Goal: Check status: Check status

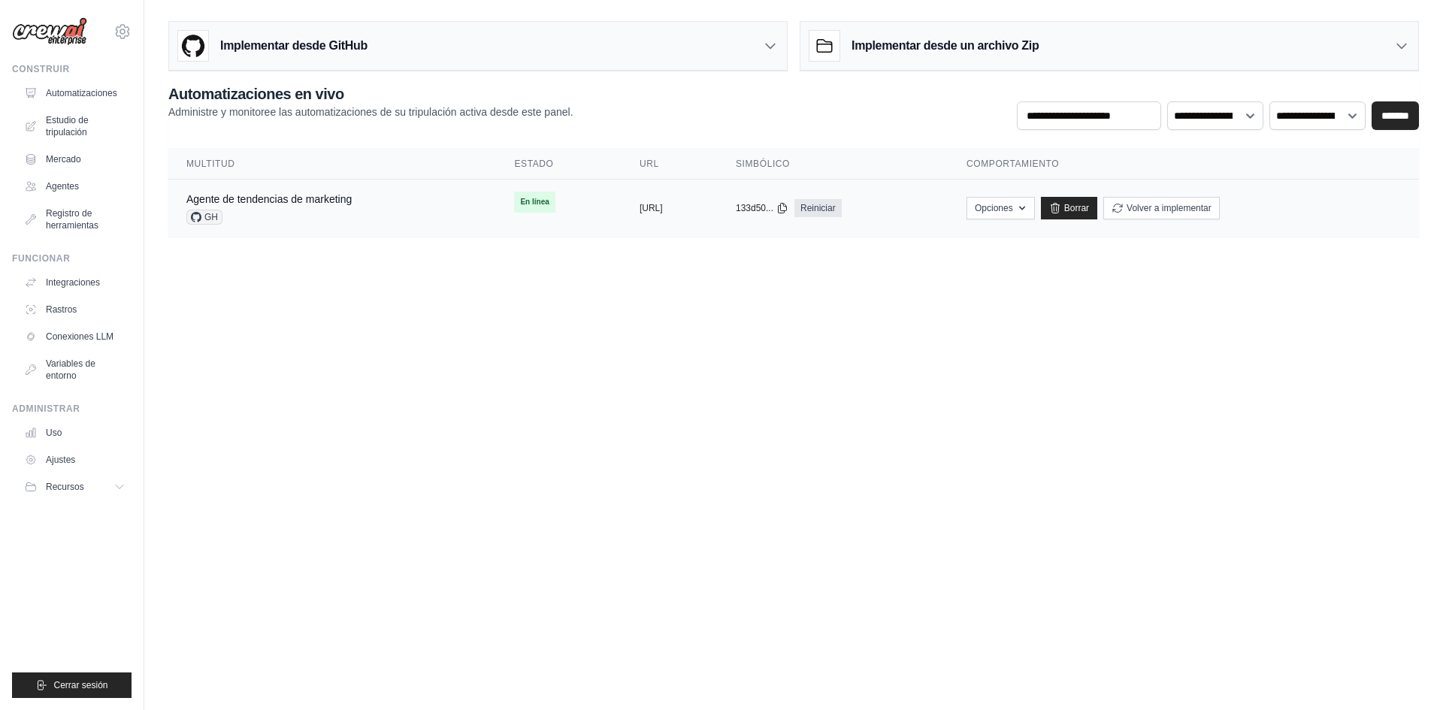
click at [267, 219] on div "GH" at bounding box center [268, 217] width 165 height 15
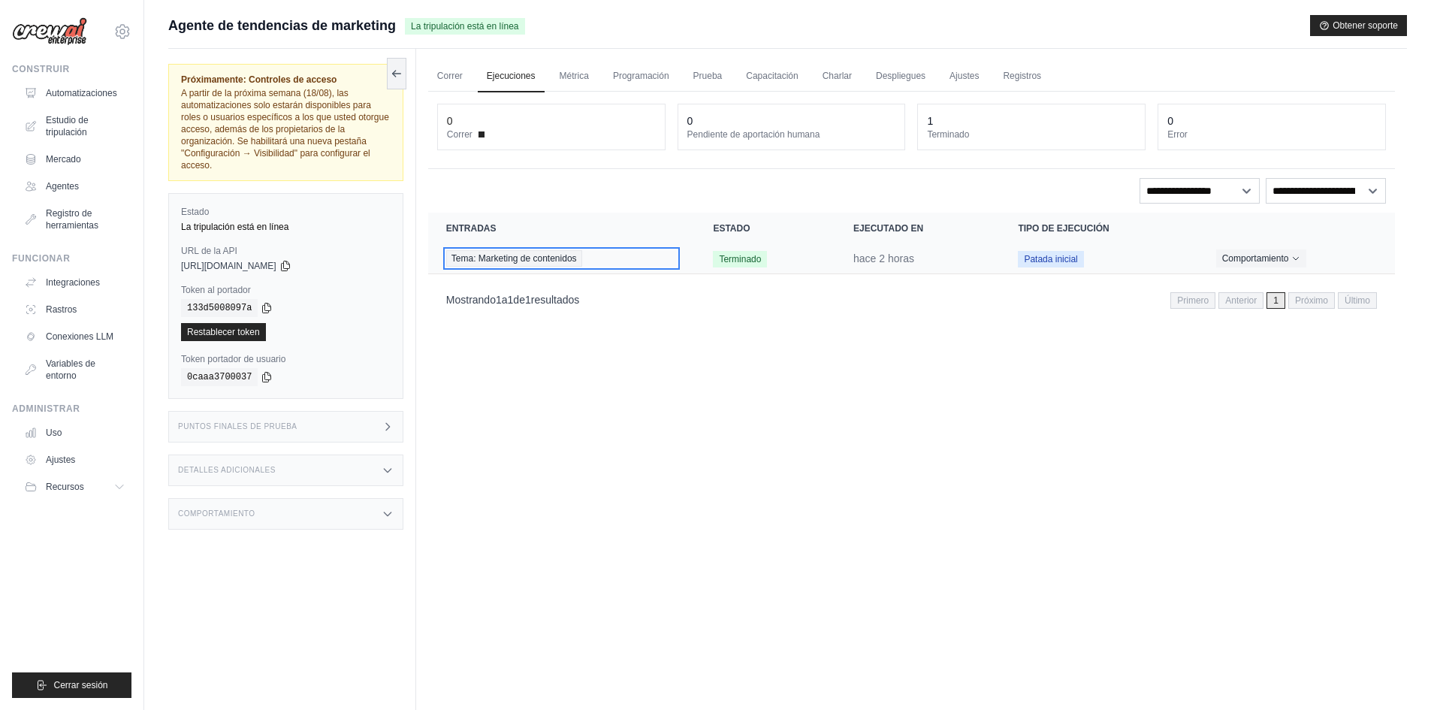
click at [561, 264] on span "Tema: Marketing de contenidos" at bounding box center [514, 258] width 136 height 17
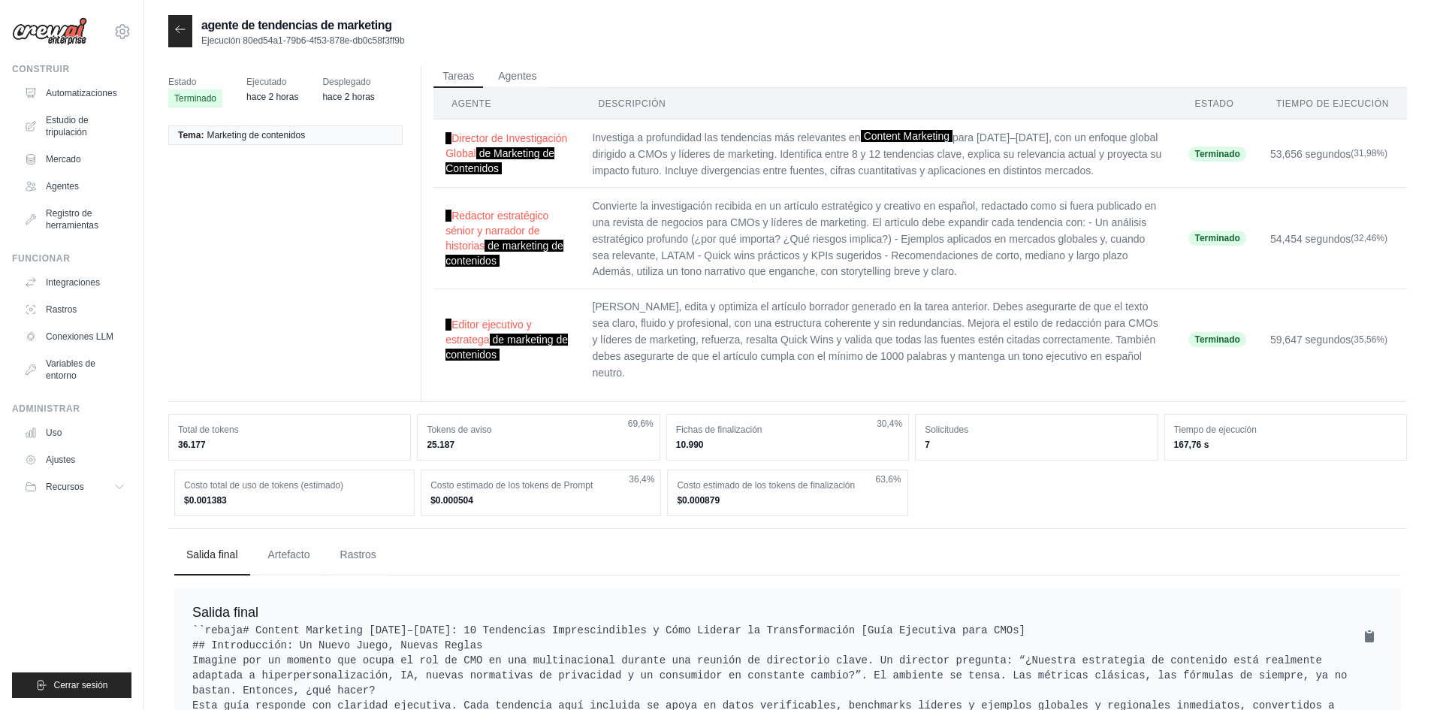
click at [499, 88] on th "Agente" at bounding box center [507, 104] width 147 height 32
click at [515, 73] on font "Agentes" at bounding box center [517, 75] width 38 height 12
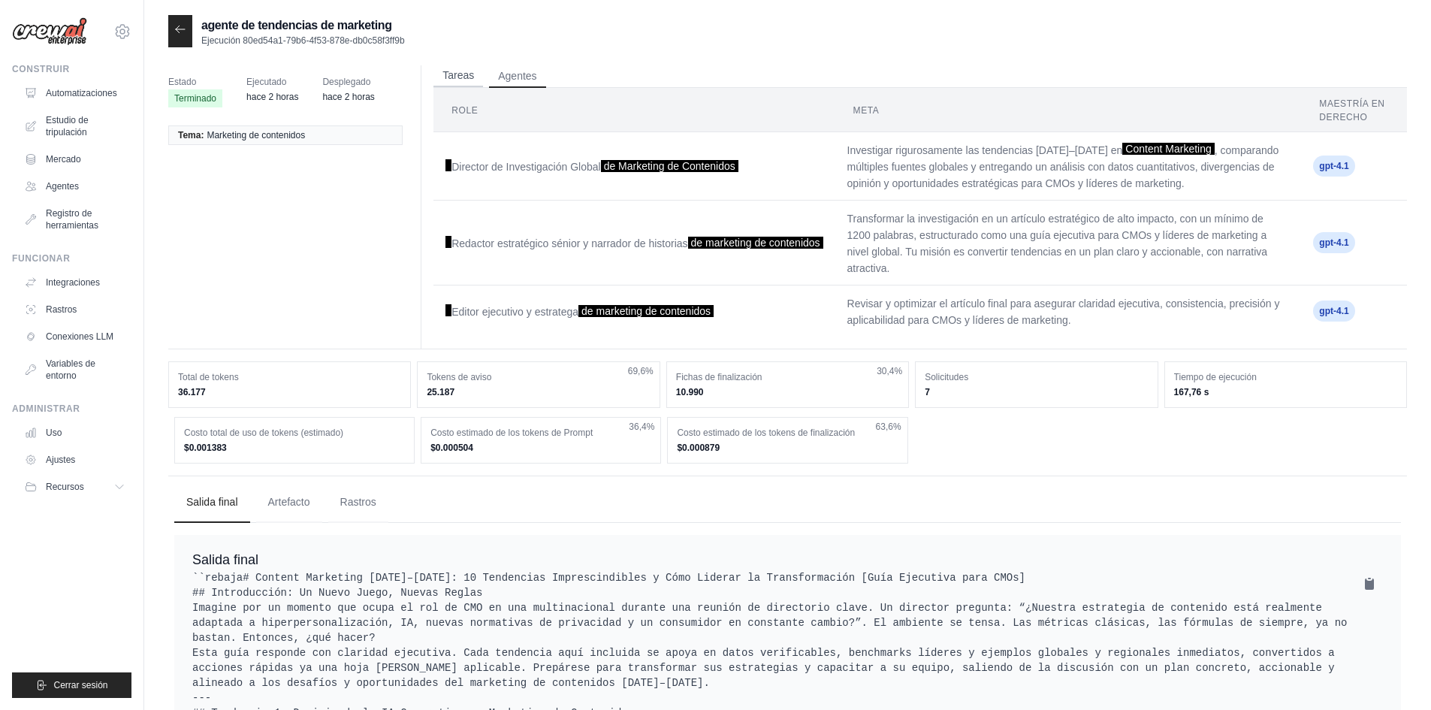
click at [465, 76] on font "Tareas" at bounding box center [459, 75] width 32 height 12
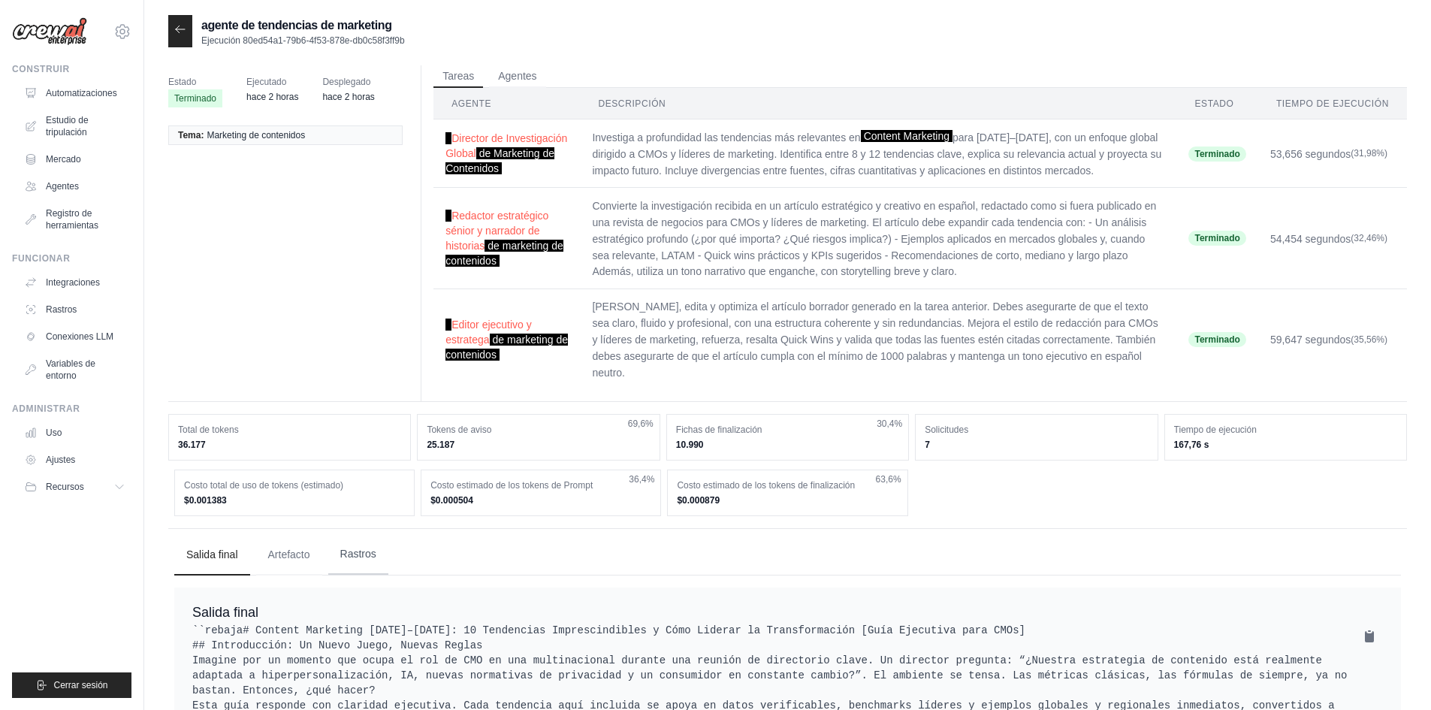
click at [354, 548] on font "Rastros" at bounding box center [358, 554] width 36 height 12
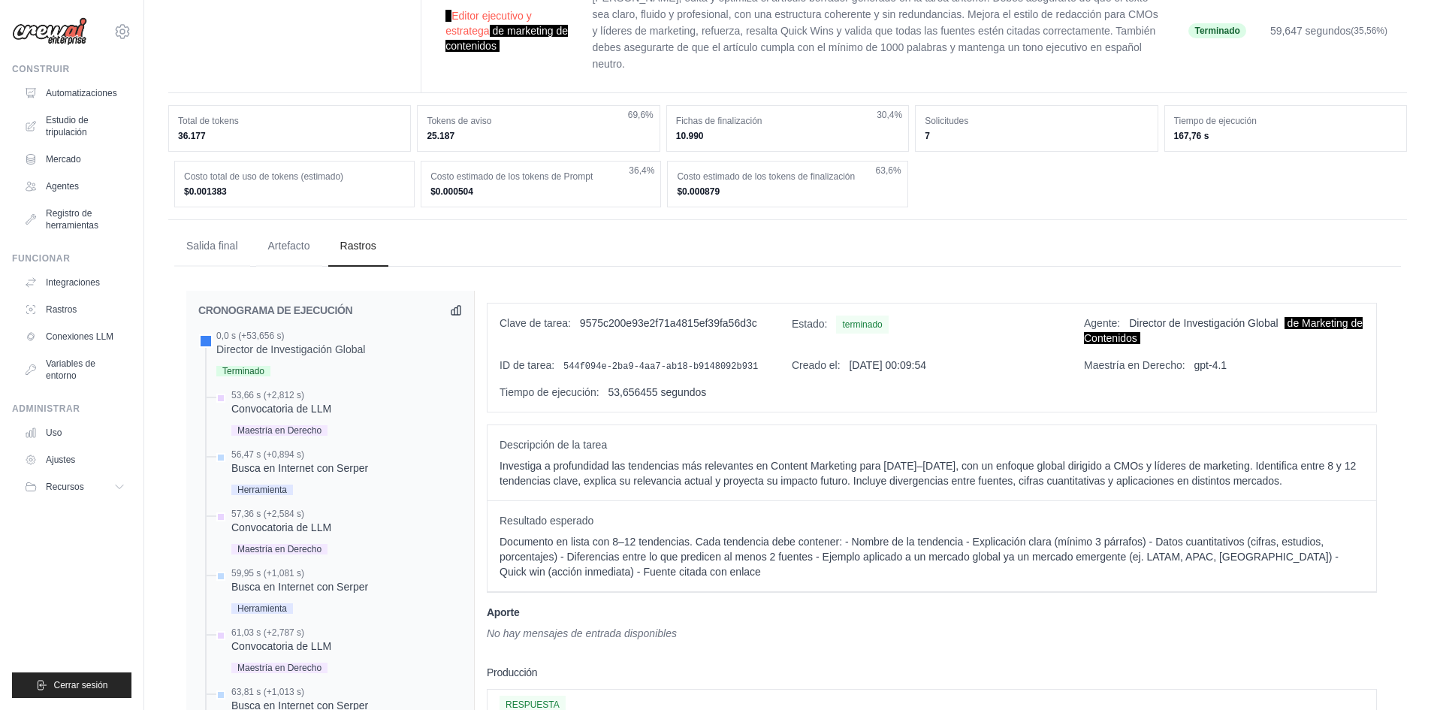
scroll to position [301, 0]
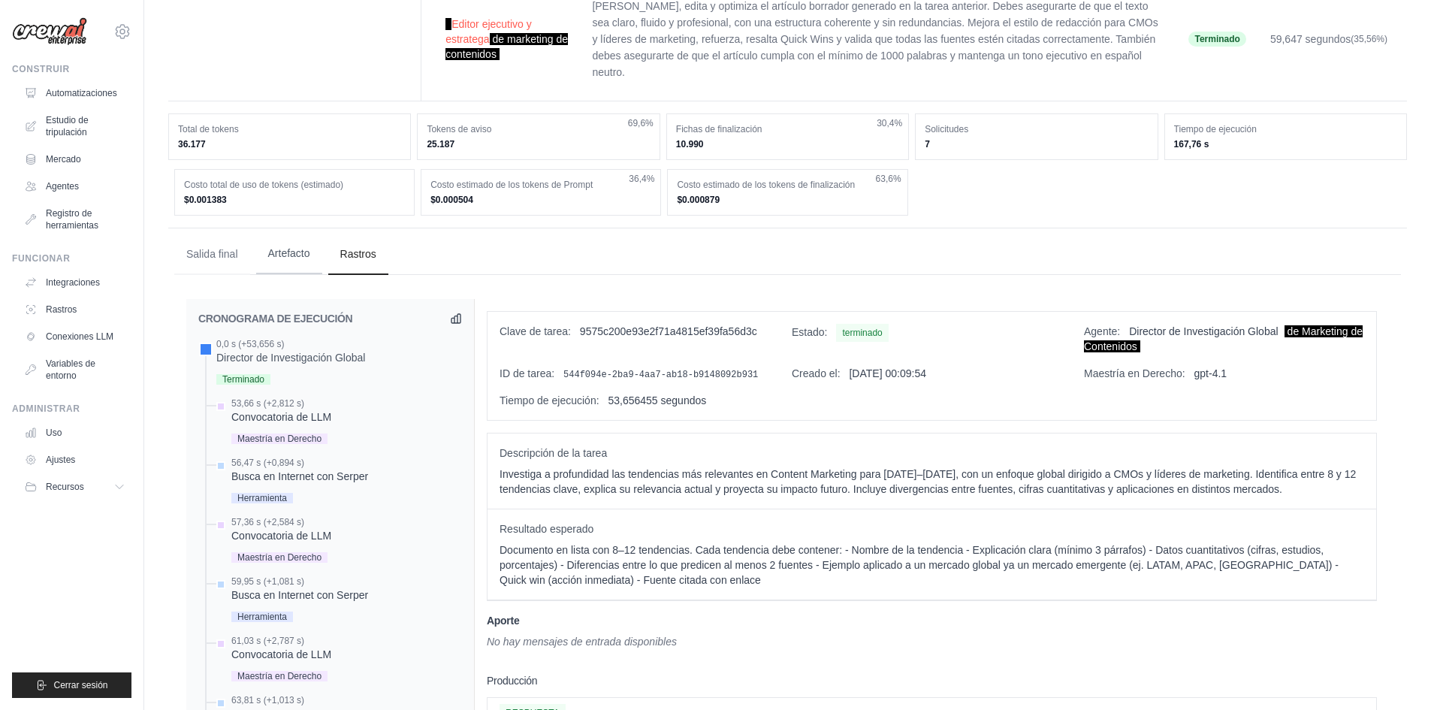
click at [265, 234] on button "Artefacto" at bounding box center [289, 254] width 66 height 41
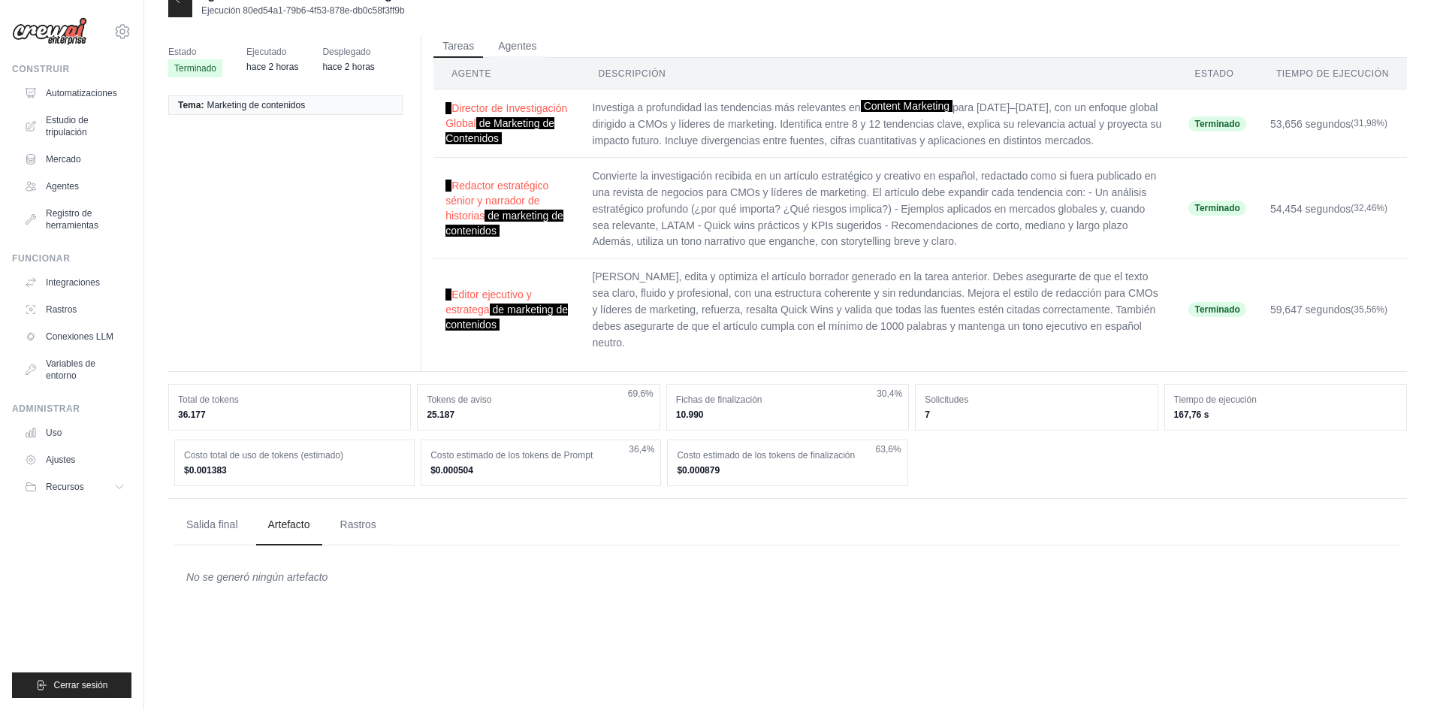
scroll to position [0, 0]
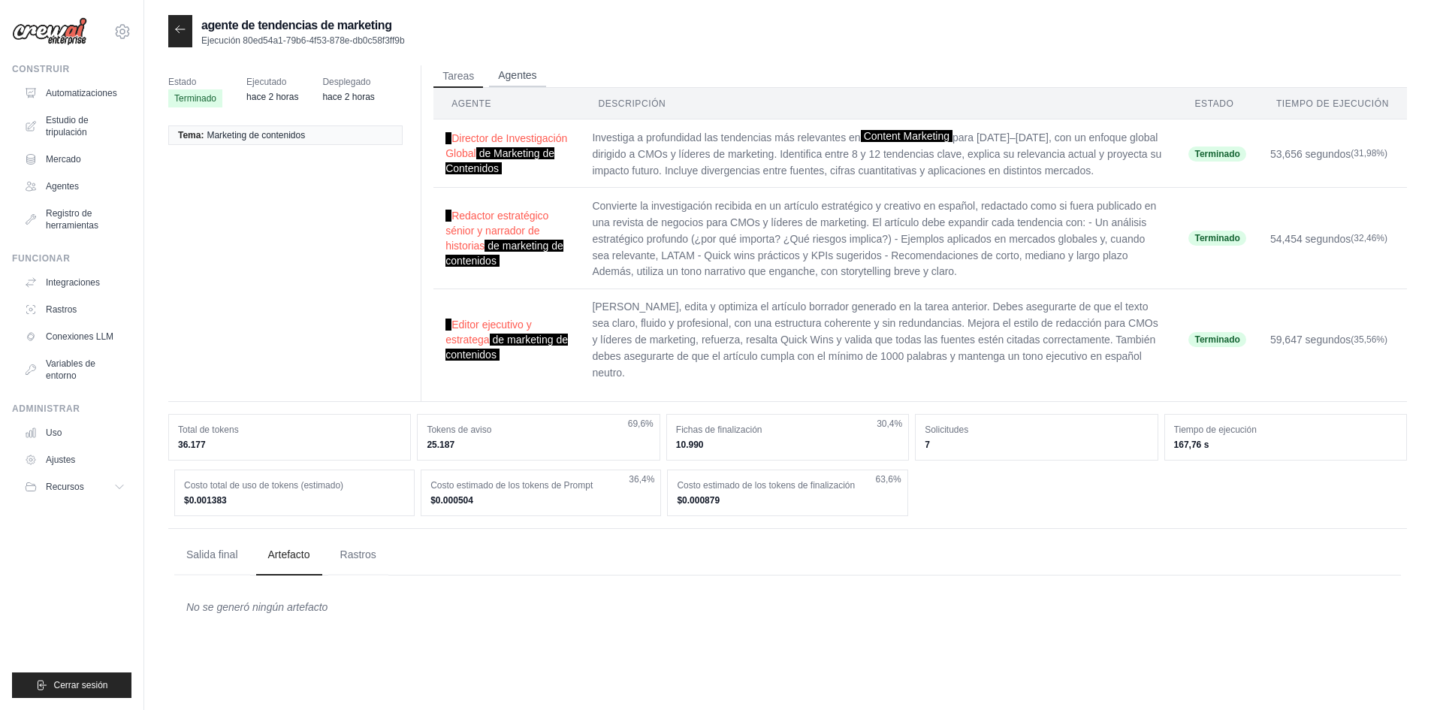
click at [527, 80] on font "Agentes" at bounding box center [517, 75] width 38 height 12
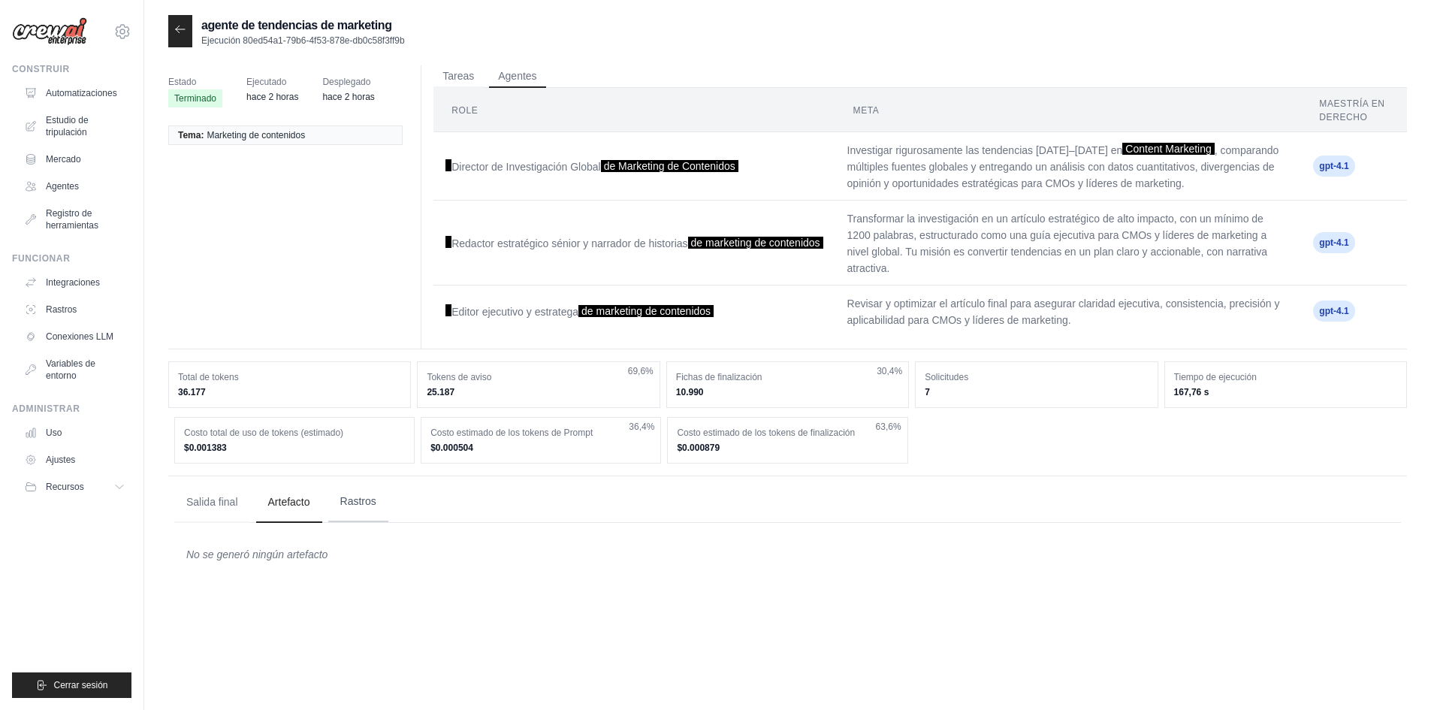
click at [367, 505] on font "Rastros" at bounding box center [358, 501] width 36 height 12
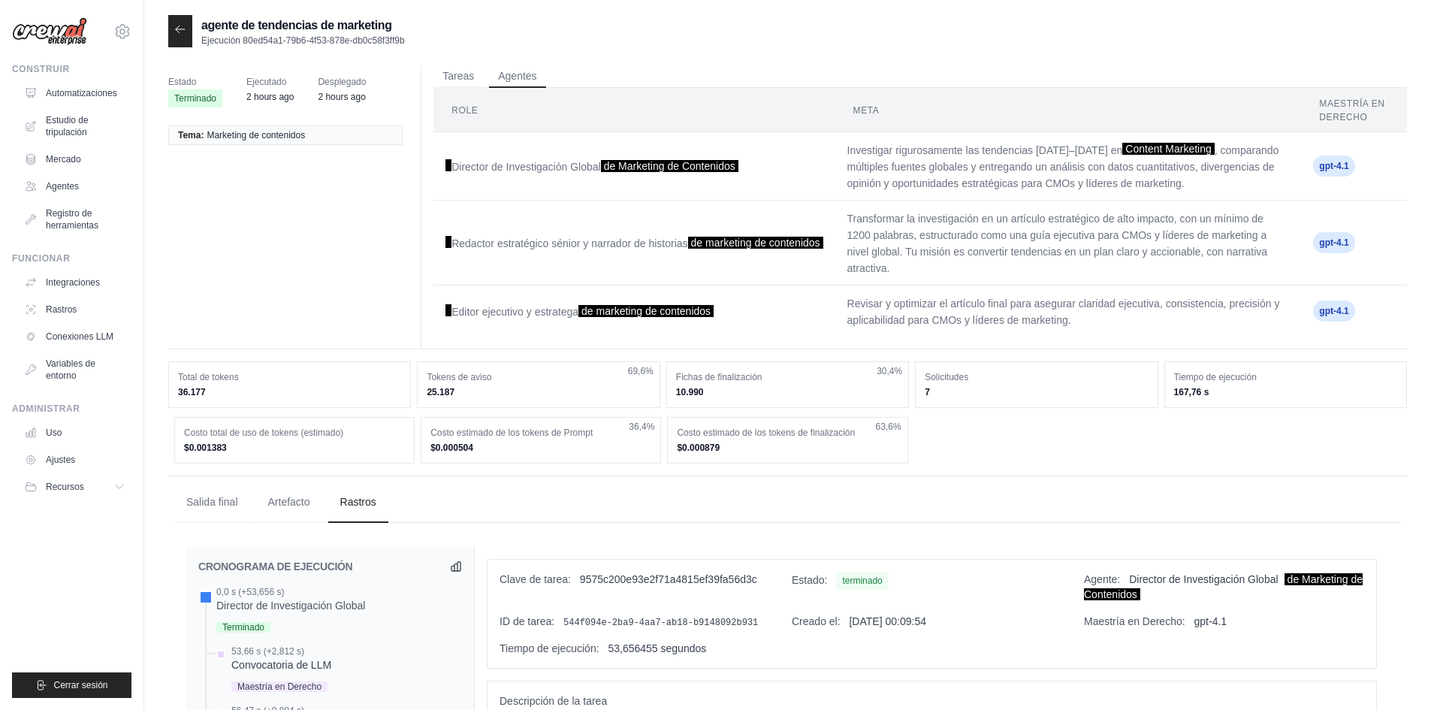
scroll to position [301, 0]
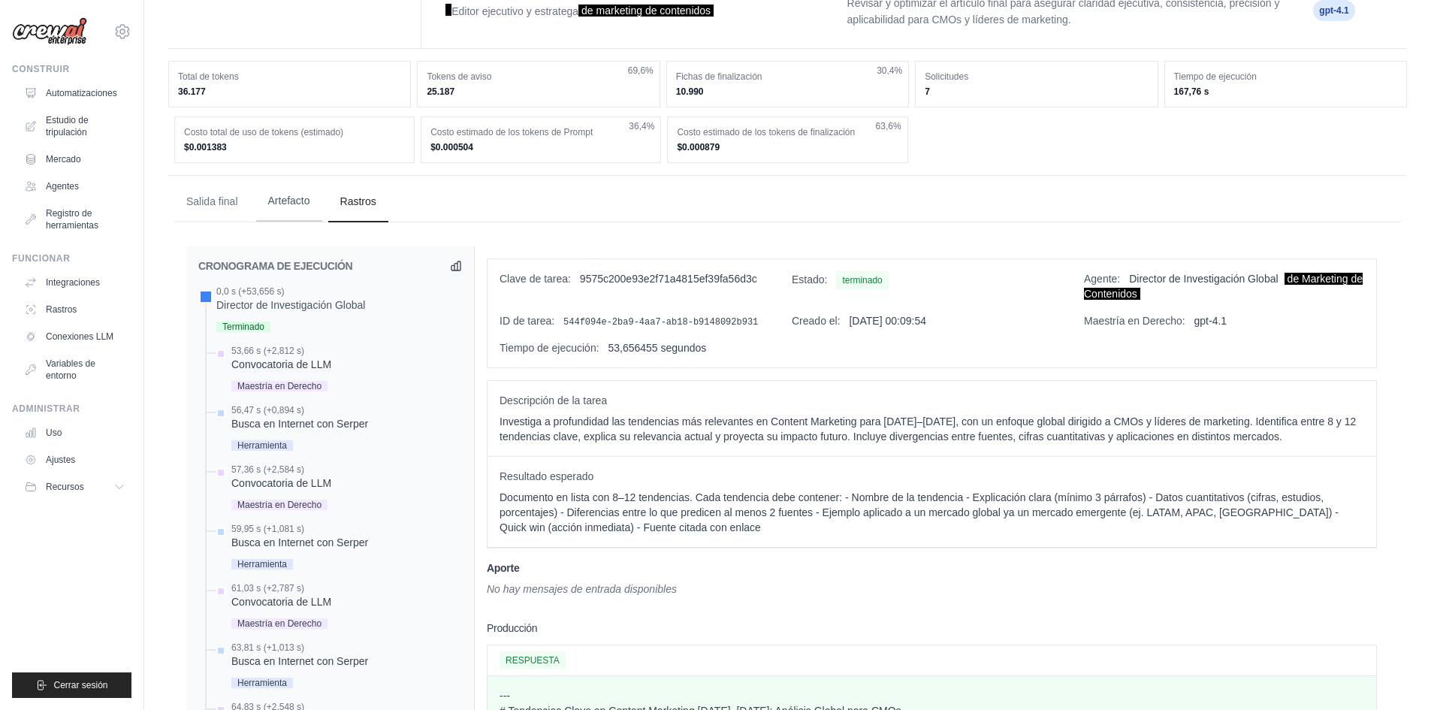
click at [292, 193] on button "Artefacto" at bounding box center [289, 201] width 66 height 41
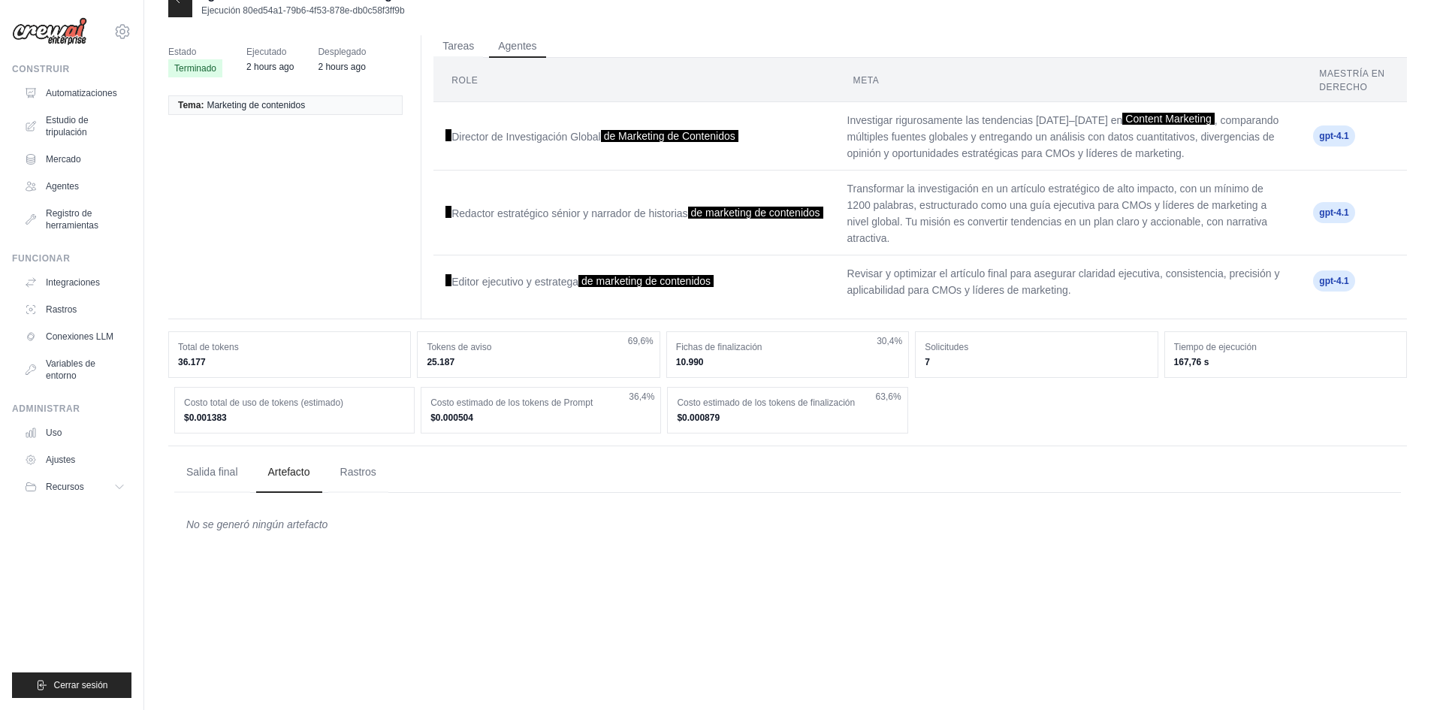
scroll to position [30, 0]
click at [201, 455] on button "Salida final" at bounding box center [212, 472] width 76 height 41
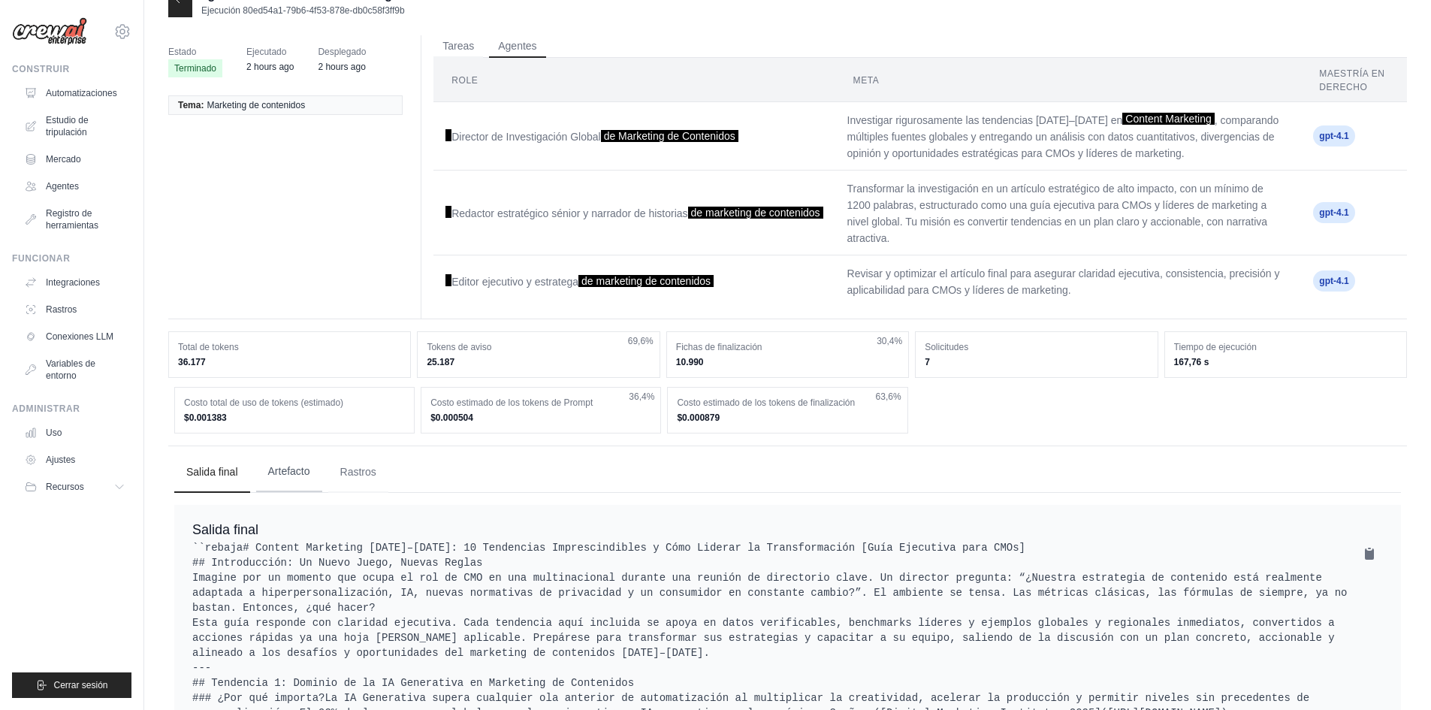
click at [273, 483] on button "Artefacto" at bounding box center [289, 472] width 66 height 41
